Goal: Task Accomplishment & Management: Manage account settings

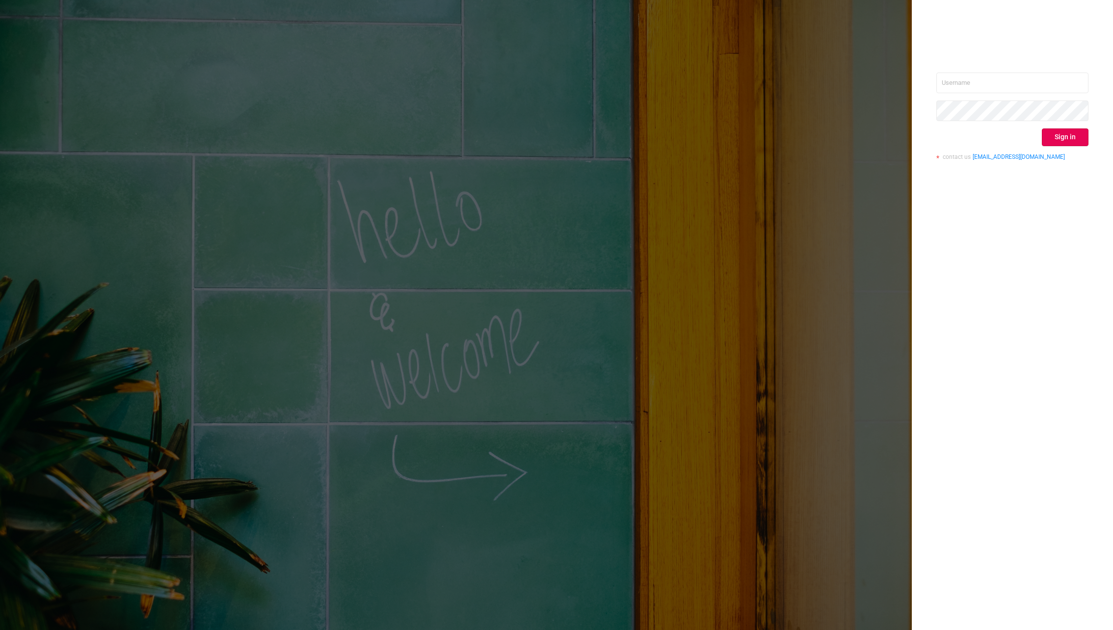
click at [1008, 71] on div "Sign in contact us info@protected.media" at bounding box center [1011, 315] width 201 height 630
click at [1008, 76] on input "text" at bounding box center [1012, 83] width 152 height 21
click at [1009, 78] on input "text" at bounding box center [1012, 83] width 152 height 21
type input "ф"
click at [373, 152] on div "Sign in contact us info@protected.media" at bounding box center [556, 315] width 1113 height 630
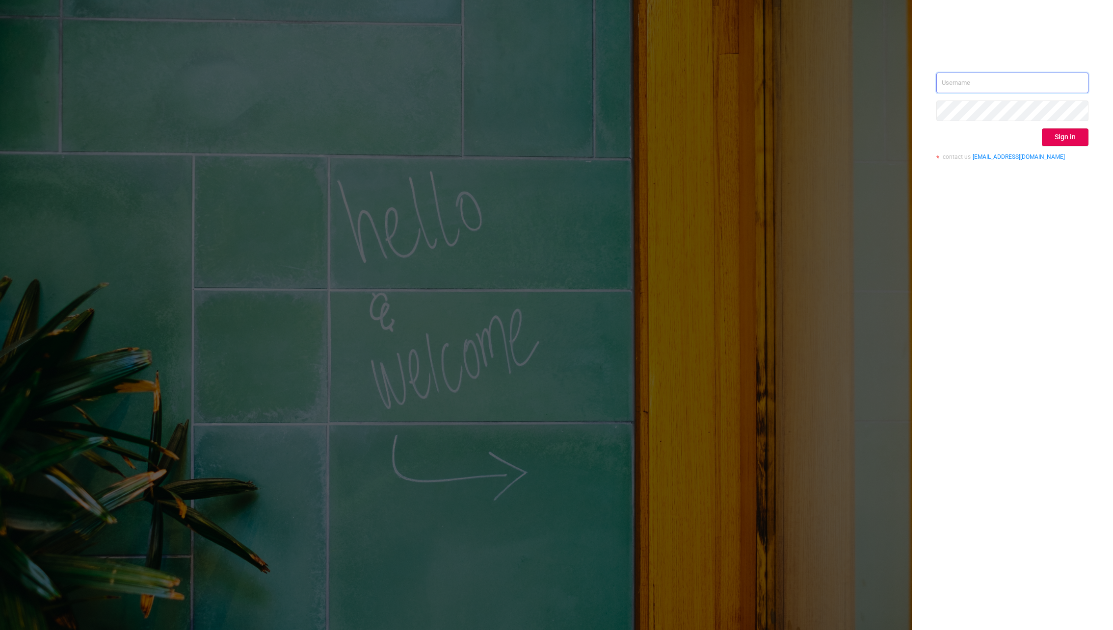
click at [989, 82] on input "text" at bounding box center [1012, 83] width 152 height 21
click at [1008, 79] on input "text" at bounding box center [1012, 83] width 152 height 21
click at [983, 92] on input "text" at bounding box center [1012, 83] width 152 height 21
paste input "AKoryagina@stream.ru Пароль: b8jLPutumeS"
click at [1013, 82] on input "AKoryagina@stream.ru Пароль: b8jLPutumeS" at bounding box center [1012, 83] width 152 height 21
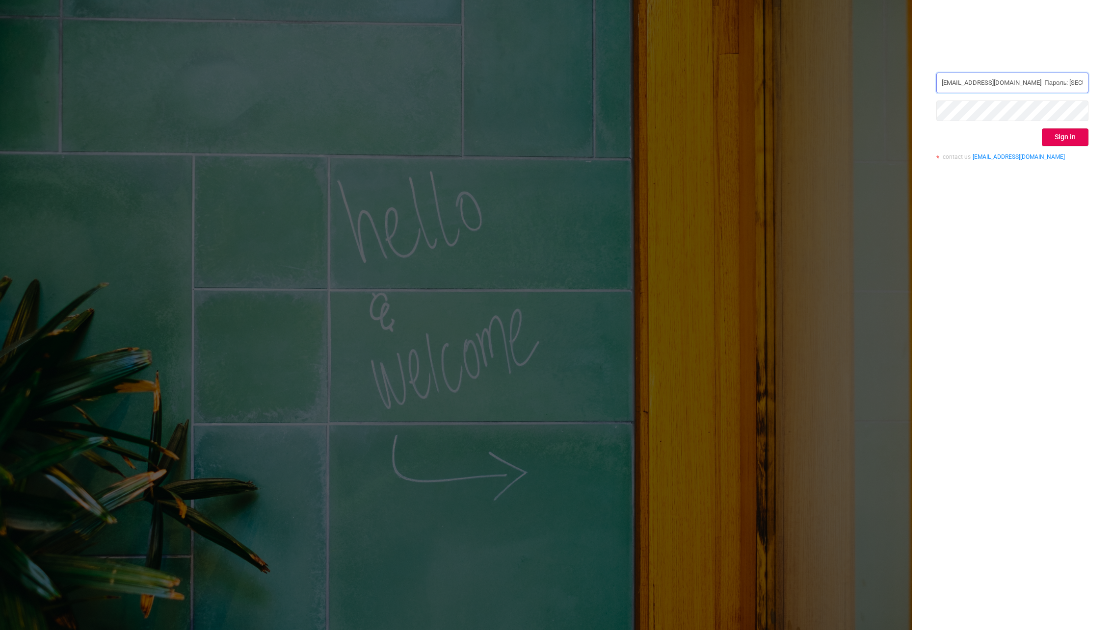
drag, startPoint x: 1076, startPoint y: 83, endPoint x: 1037, endPoint y: 84, distance: 38.8
click at [1037, 84] on input "AKoryagina@stream.ru Пароль: b8jLPutumeS" at bounding box center [1012, 83] width 152 height 21
type input "AKoryagina@stream.ru"
click at [1076, 139] on button "Sign in" at bounding box center [1064, 138] width 47 height 18
